Goal: Navigation & Orientation: Go to known website

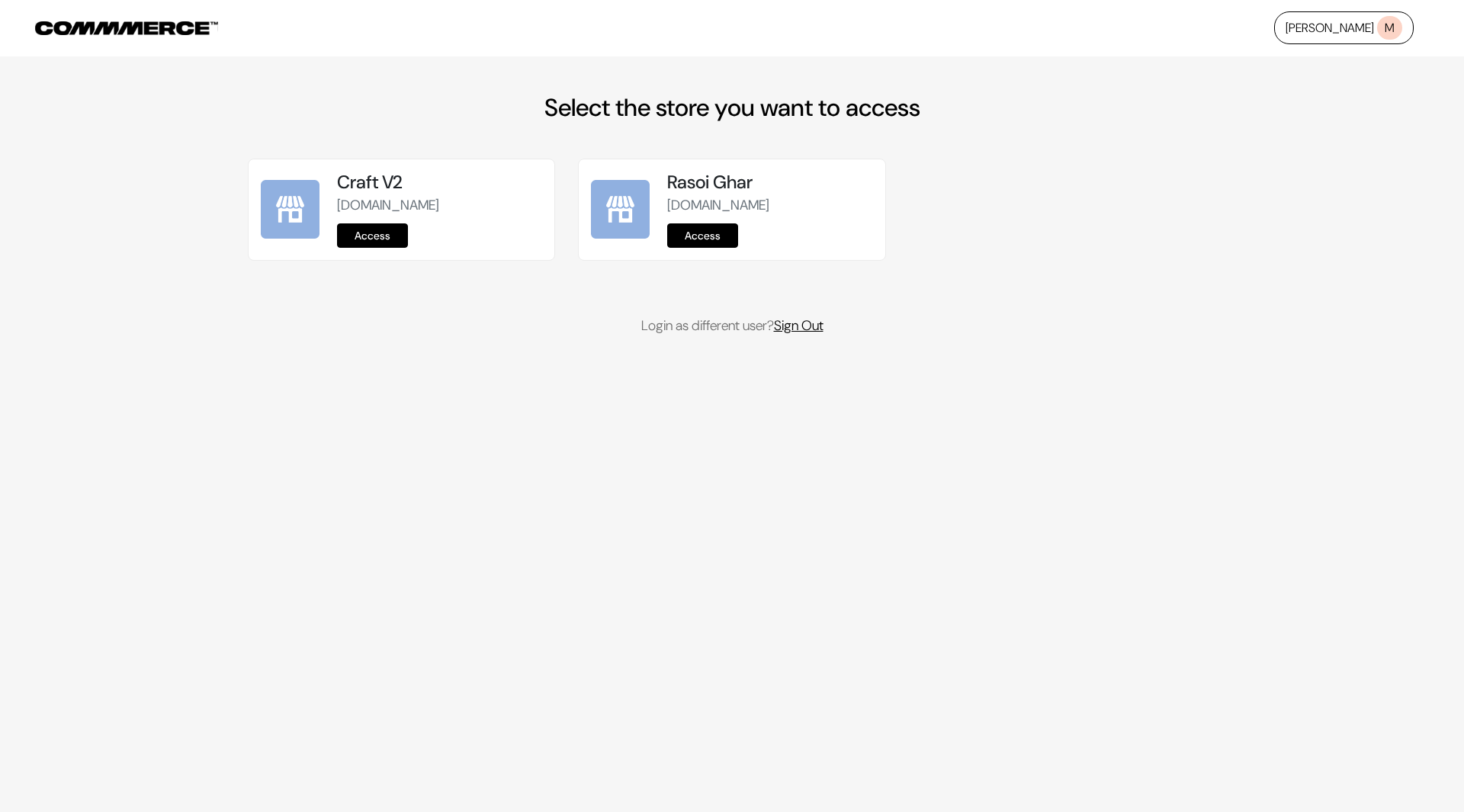
click at [816, 326] on link "Sign Out" at bounding box center [798, 326] width 49 height 18
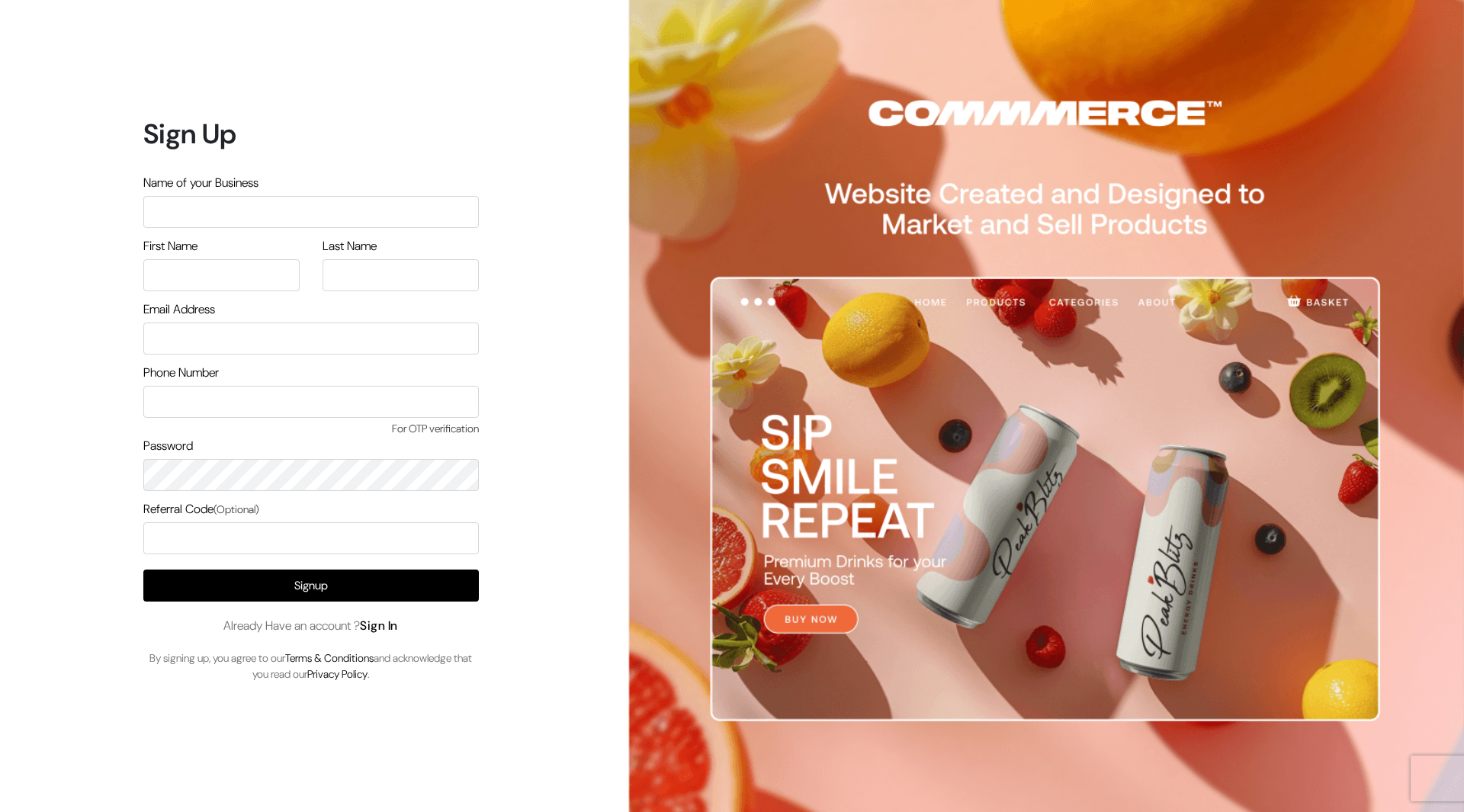
click at [393, 626] on link "Sign In" at bounding box center [379, 625] width 38 height 16
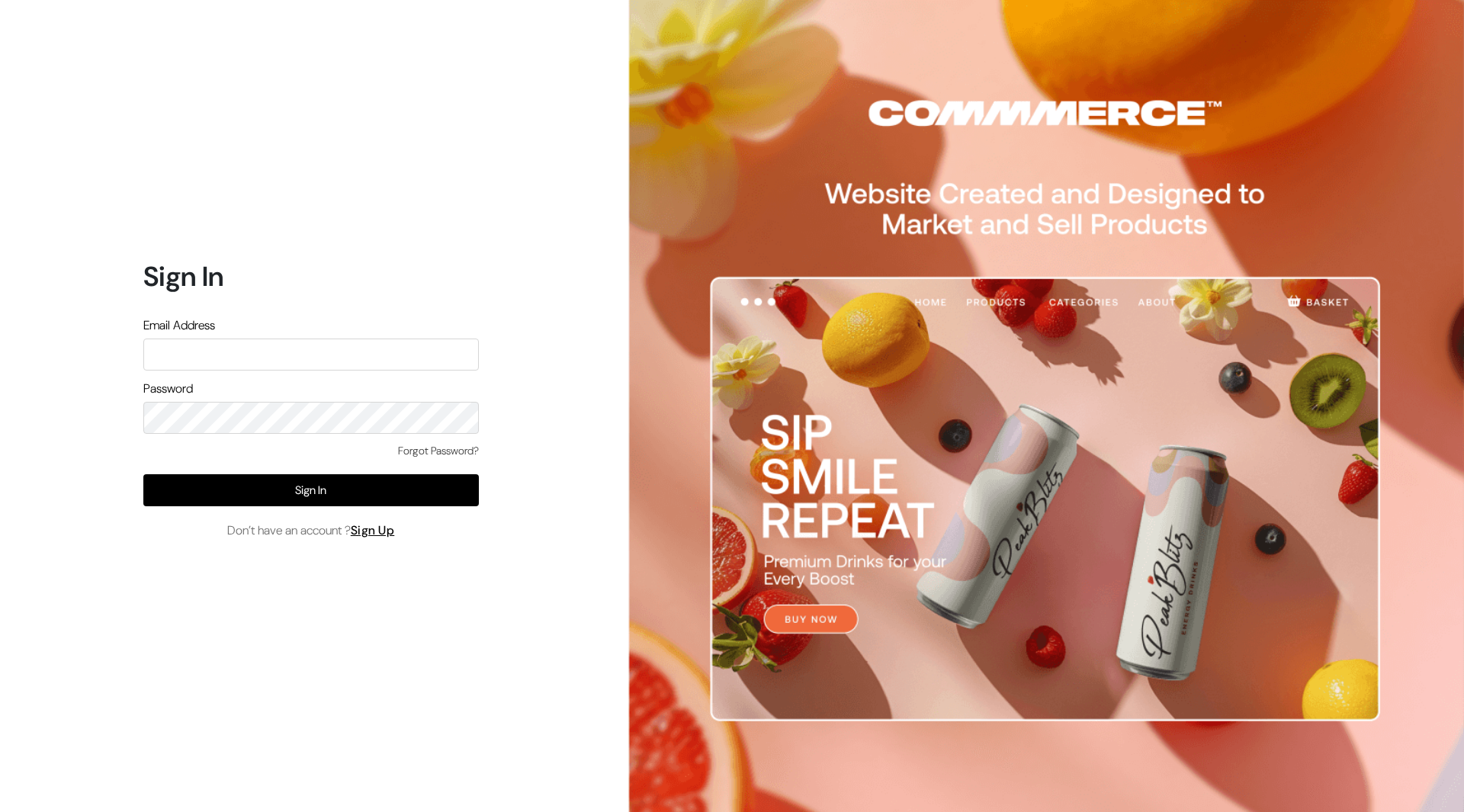
click at [369, 365] on input "text" at bounding box center [311, 354] width 336 height 32
type input "[PERSON_NAME][EMAIL_ADDRESS][DOMAIN_NAME]"
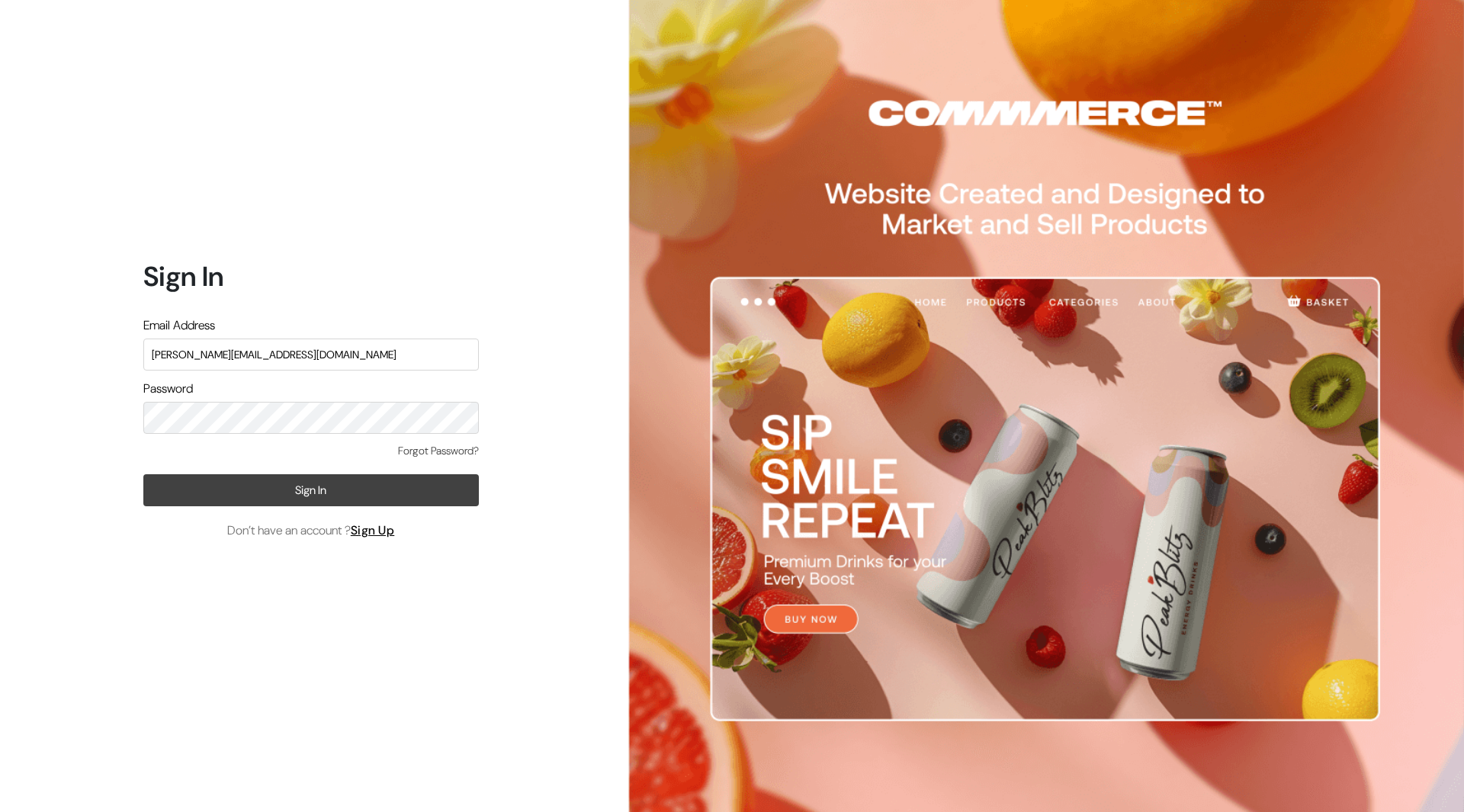
click at [445, 482] on button "Sign In" at bounding box center [311, 490] width 336 height 32
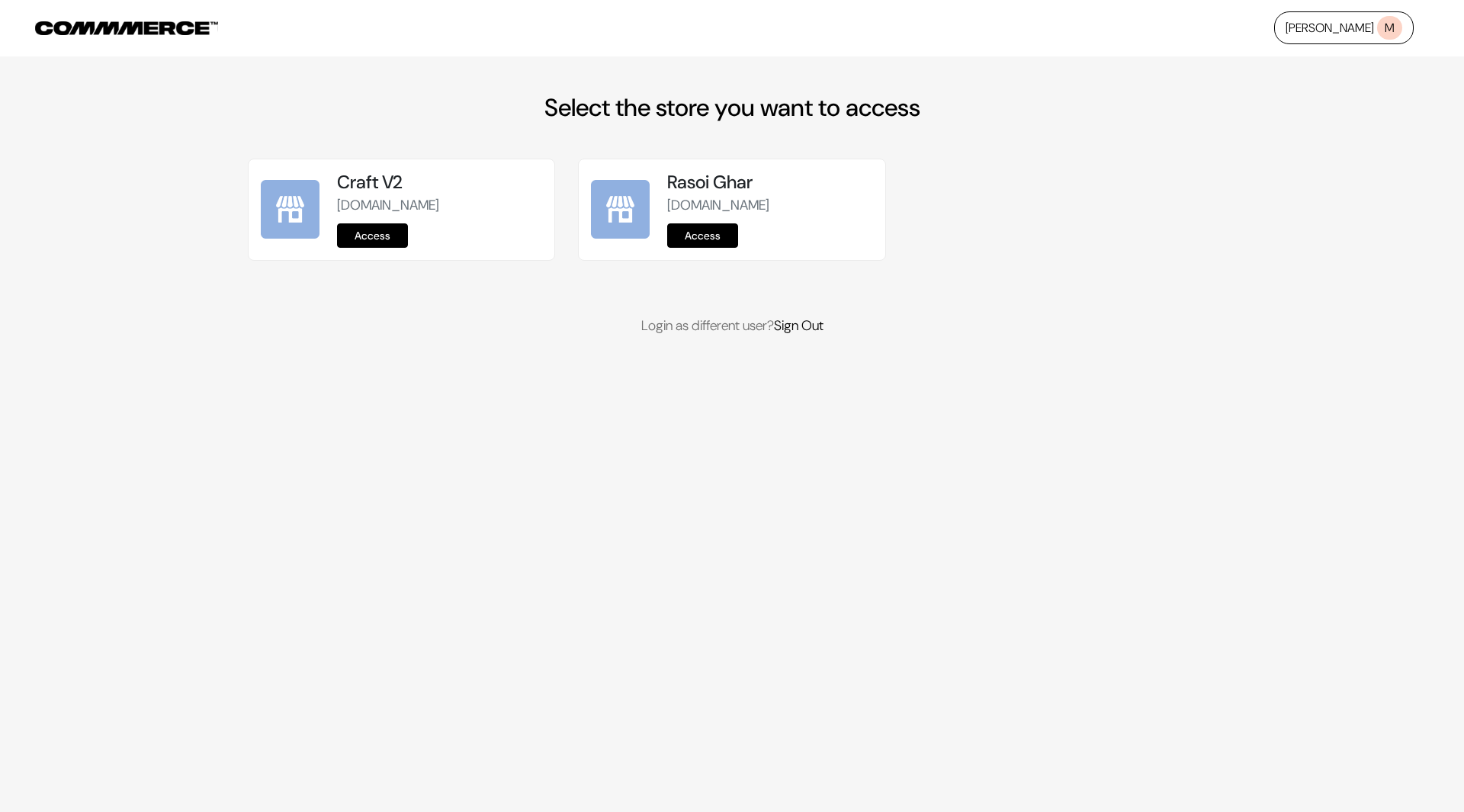
click at [704, 231] on link "Access" at bounding box center [703, 235] width 71 height 25
